Goal: Information Seeking & Learning: Check status

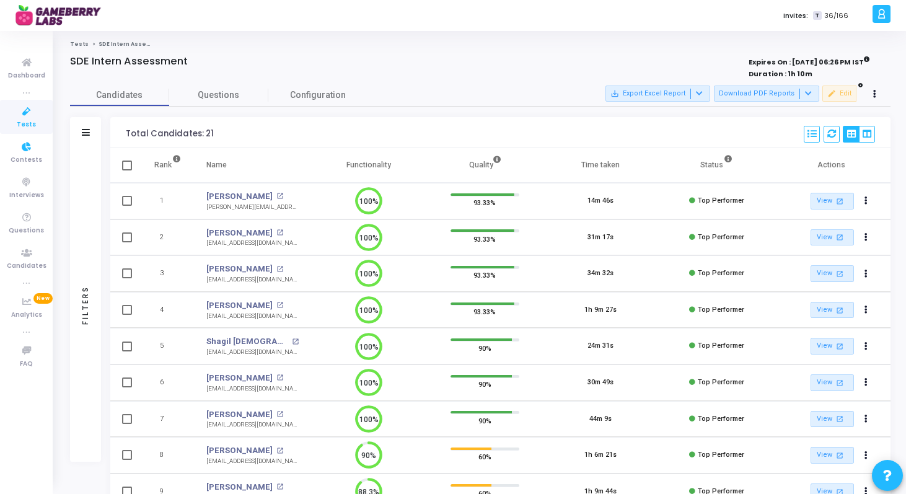
click at [29, 121] on span "Tests" at bounding box center [26, 125] width 19 height 11
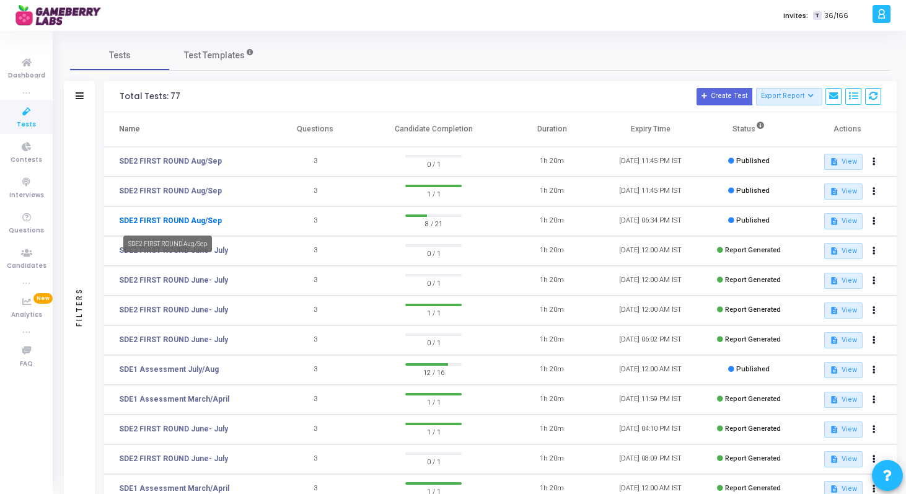
click at [162, 220] on link "SDE2 FIRST ROUND Aug/Sep" at bounding box center [170, 220] width 103 height 11
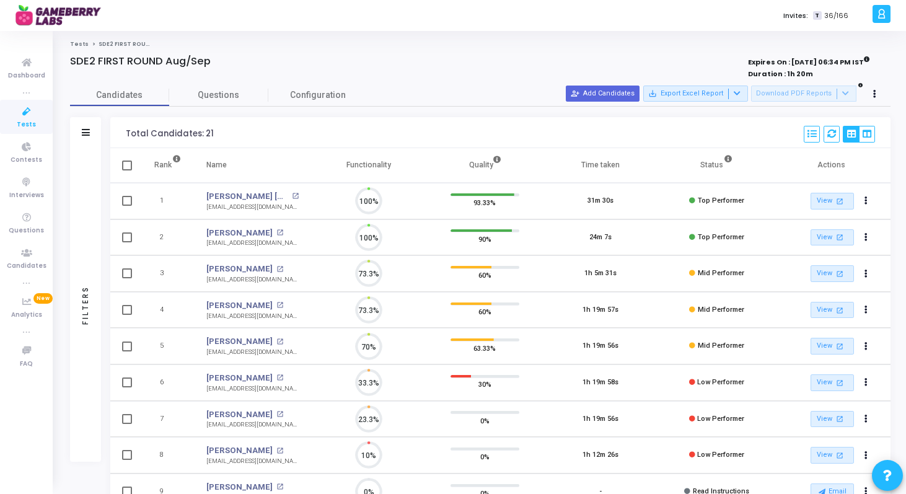
scroll to position [26, 32]
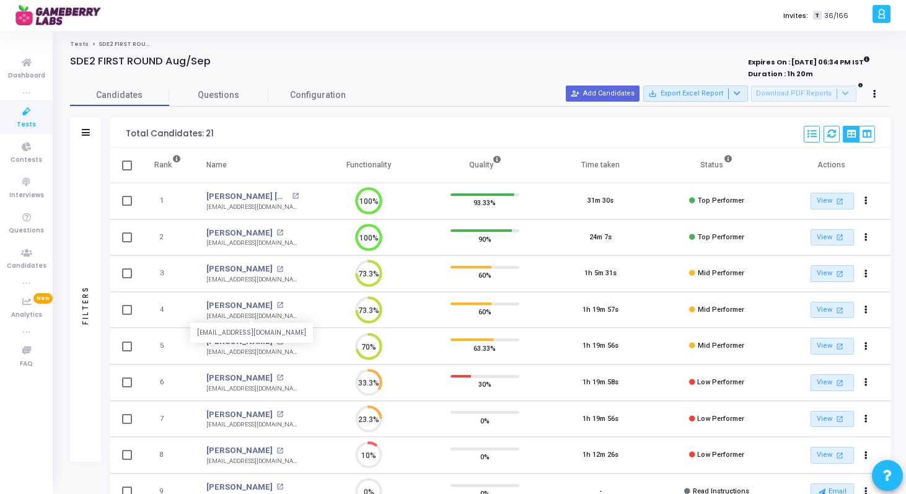
click at [263, 317] on div "[EMAIL_ADDRESS][DOMAIN_NAME]" at bounding box center [252, 316] width 92 height 9
copy tr "[EMAIL_ADDRESS][DOMAIN_NAME] 73.3%"
